Goal: Task Accomplishment & Management: Use online tool/utility

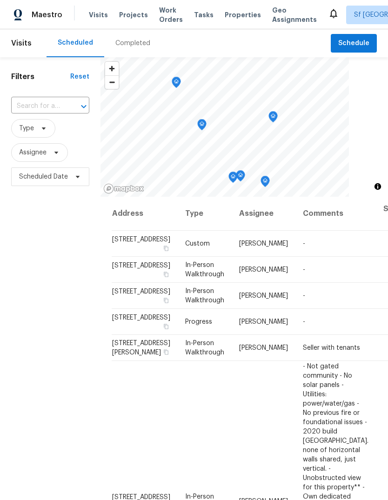
click at [159, 18] on span "Work Orders" at bounding box center [171, 15] width 24 height 19
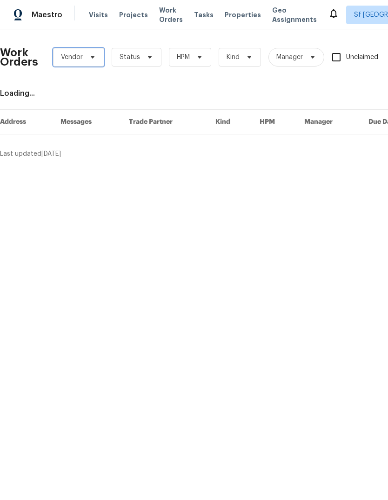
click at [66, 59] on span "Vendor" at bounding box center [72, 57] width 22 height 9
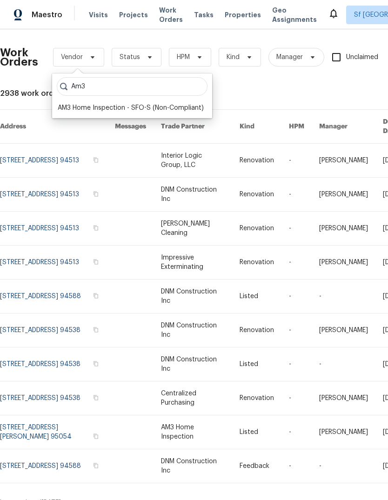
type input "Am3"
click at [67, 109] on div "AM3 Home Inspection - SFO-S (Non-Compliant)" at bounding box center [131, 107] width 146 height 9
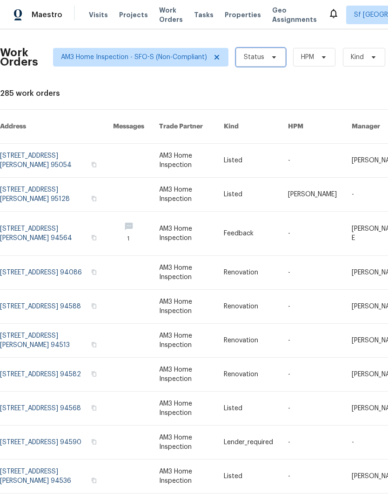
click at [256, 49] on span "Status" at bounding box center [261, 57] width 50 height 19
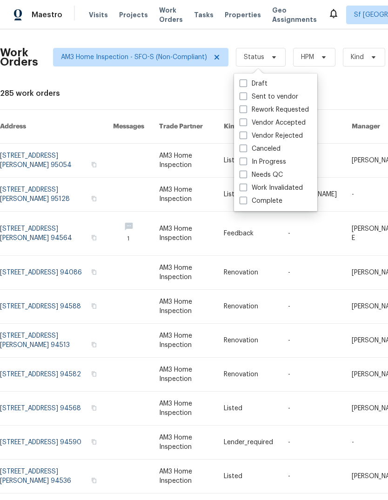
click at [270, 200] on label "Complete" at bounding box center [260, 200] width 43 height 9
click at [245, 200] on input "Complete" at bounding box center [242, 199] width 6 height 6
checkbox input "true"
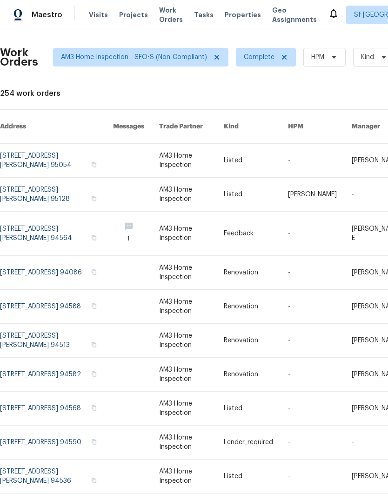
click at [89, 11] on span "Visits" at bounding box center [98, 14] width 19 height 9
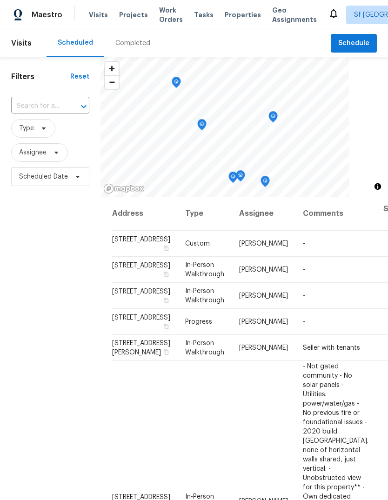
click at [120, 43] on div "Completed" at bounding box center [132, 43] width 35 height 9
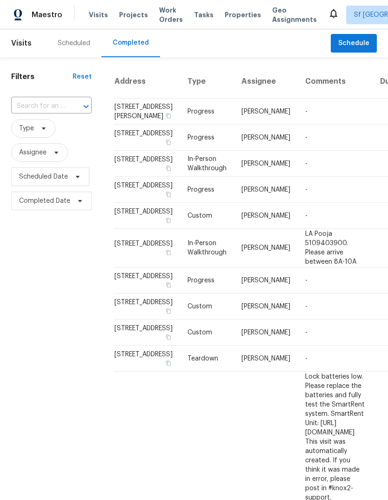
click at [134, 117] on td "[STREET_ADDRESS][PERSON_NAME]" at bounding box center [147, 112] width 66 height 26
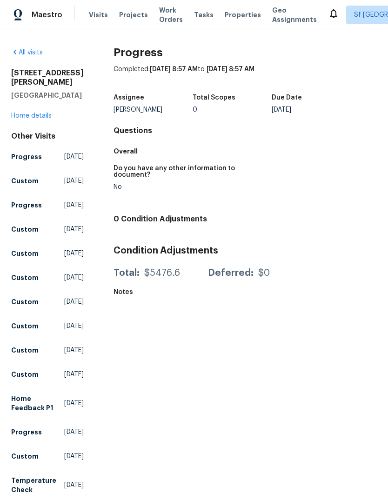
click at [20, 112] on link "Home details" at bounding box center [31, 115] width 40 height 7
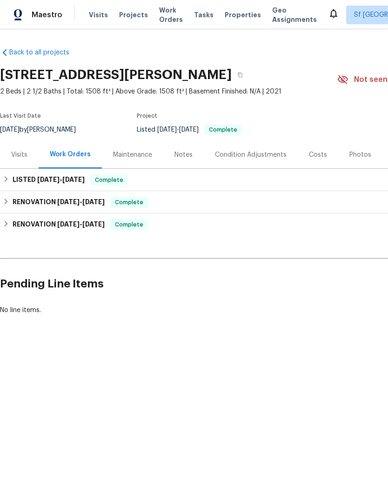
click at [17, 154] on div "Visits" at bounding box center [19, 154] width 16 height 9
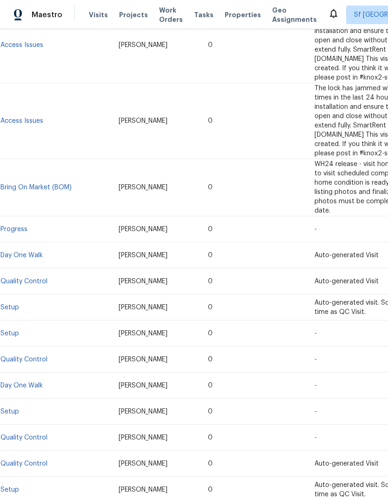
scroll to position [1456, 0]
click at [40, 477] on td "Setup" at bounding box center [55, 490] width 111 height 26
click at [14, 487] on link "Setup" at bounding box center [9, 490] width 19 height 7
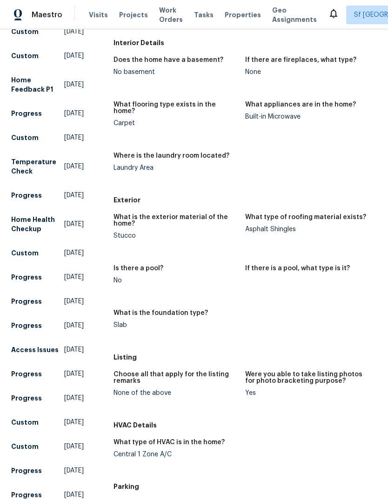
scroll to position [334, 0]
